Goal: Information Seeking & Learning: Learn about a topic

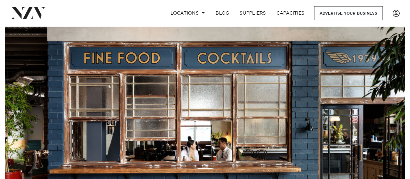
drag, startPoint x: 285, startPoint y: 120, endPoint x: 279, endPoint y: 109, distance: 12.1
click at [285, 120] on img at bounding box center [205, 123] width 400 height 194
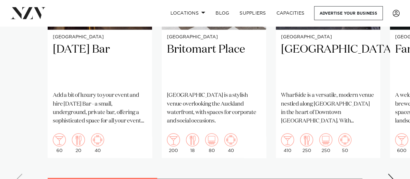
scroll to position [551, 0]
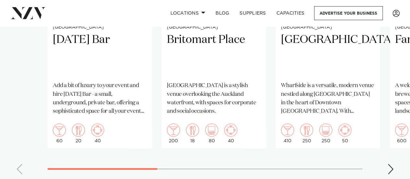
click at [391, 169] on div "Next slide" at bounding box center [390, 168] width 6 height 10
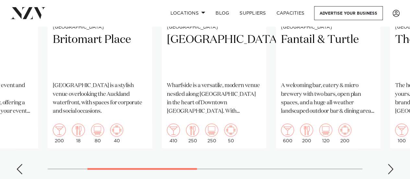
click at [391, 169] on div "Next slide" at bounding box center [390, 168] width 6 height 10
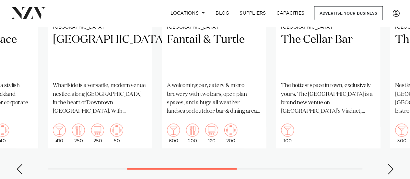
click at [391, 169] on div "Next slide" at bounding box center [390, 168] width 6 height 10
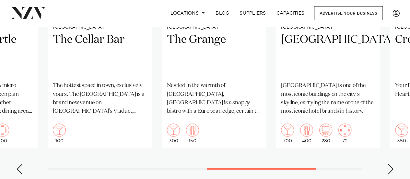
click at [391, 169] on div "Next slide" at bounding box center [390, 168] width 6 height 10
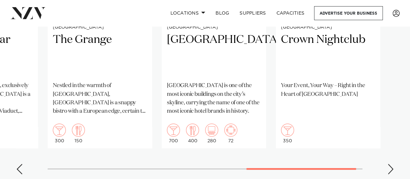
click at [391, 169] on div "Next slide" at bounding box center [390, 168] width 6 height 10
click at [391, 169] on swiper-container "[GEOGRAPHIC_DATA] [DATE] Bar Add a bit of luxury to your event and hire [DATE] …" at bounding box center [205, 29] width 410 height 299
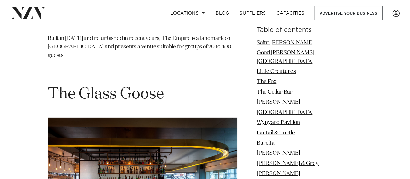
scroll to position [7003, 0]
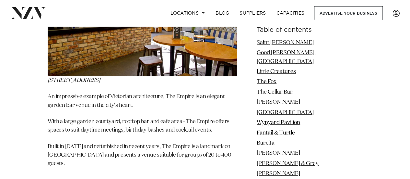
drag, startPoint x: 48, startPoint y: 103, endPoint x: 158, endPoint y: 98, distance: 109.7
